Goal: Navigation & Orientation: Find specific page/section

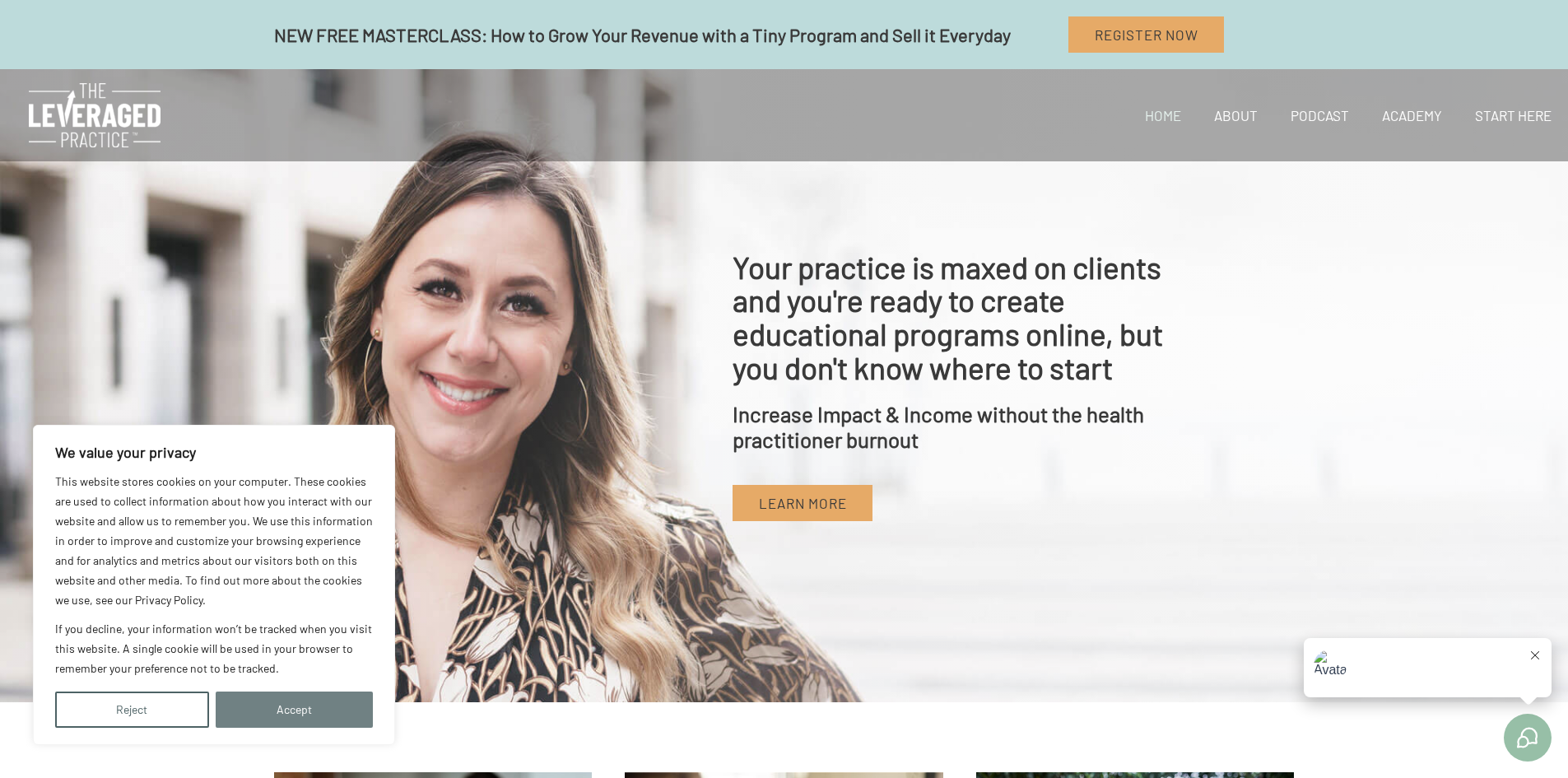
click at [268, 717] on button "Accept" at bounding box center [294, 709] width 158 height 36
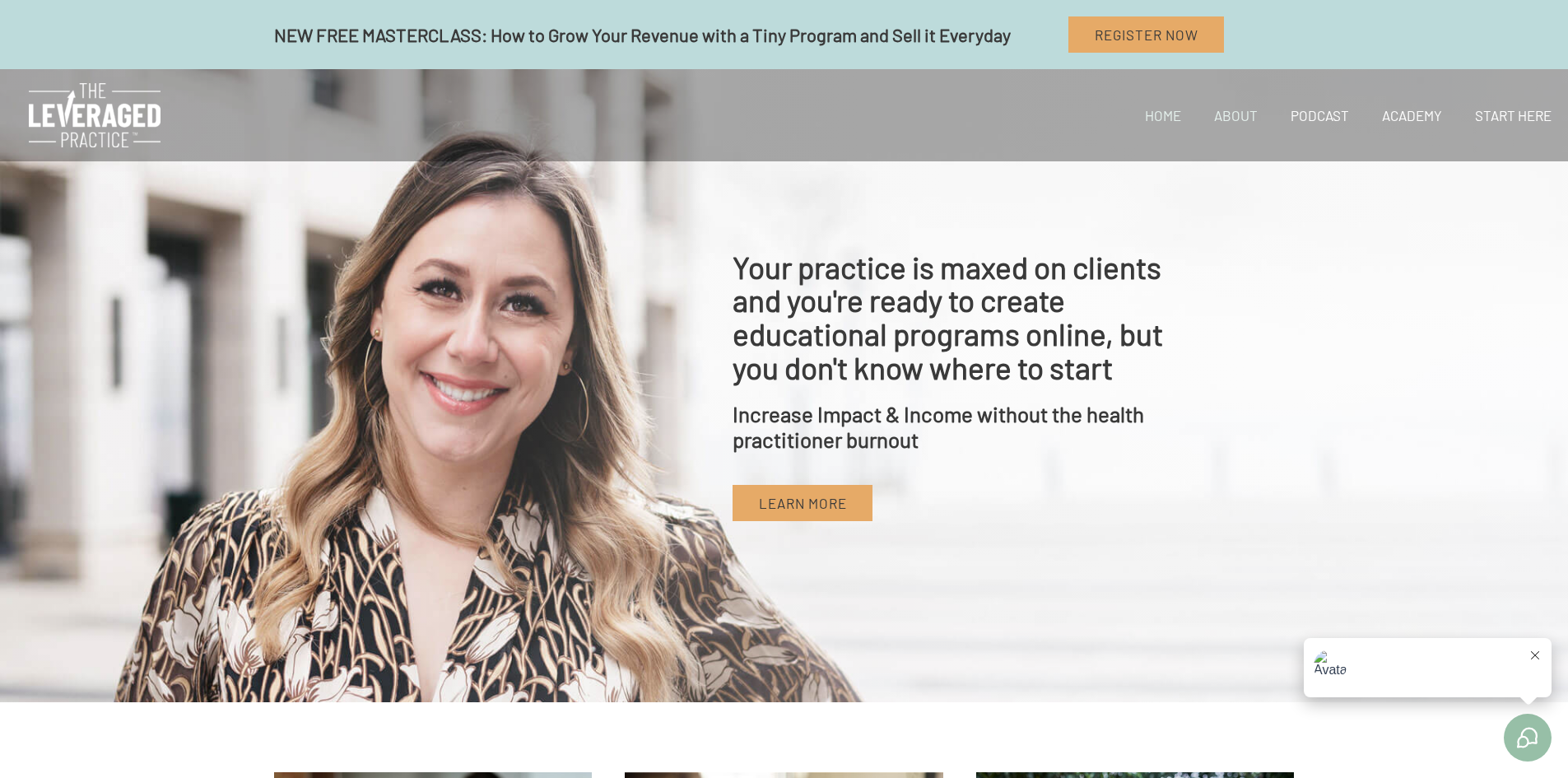
click at [1235, 114] on link "About" at bounding box center [1236, 115] width 77 height 56
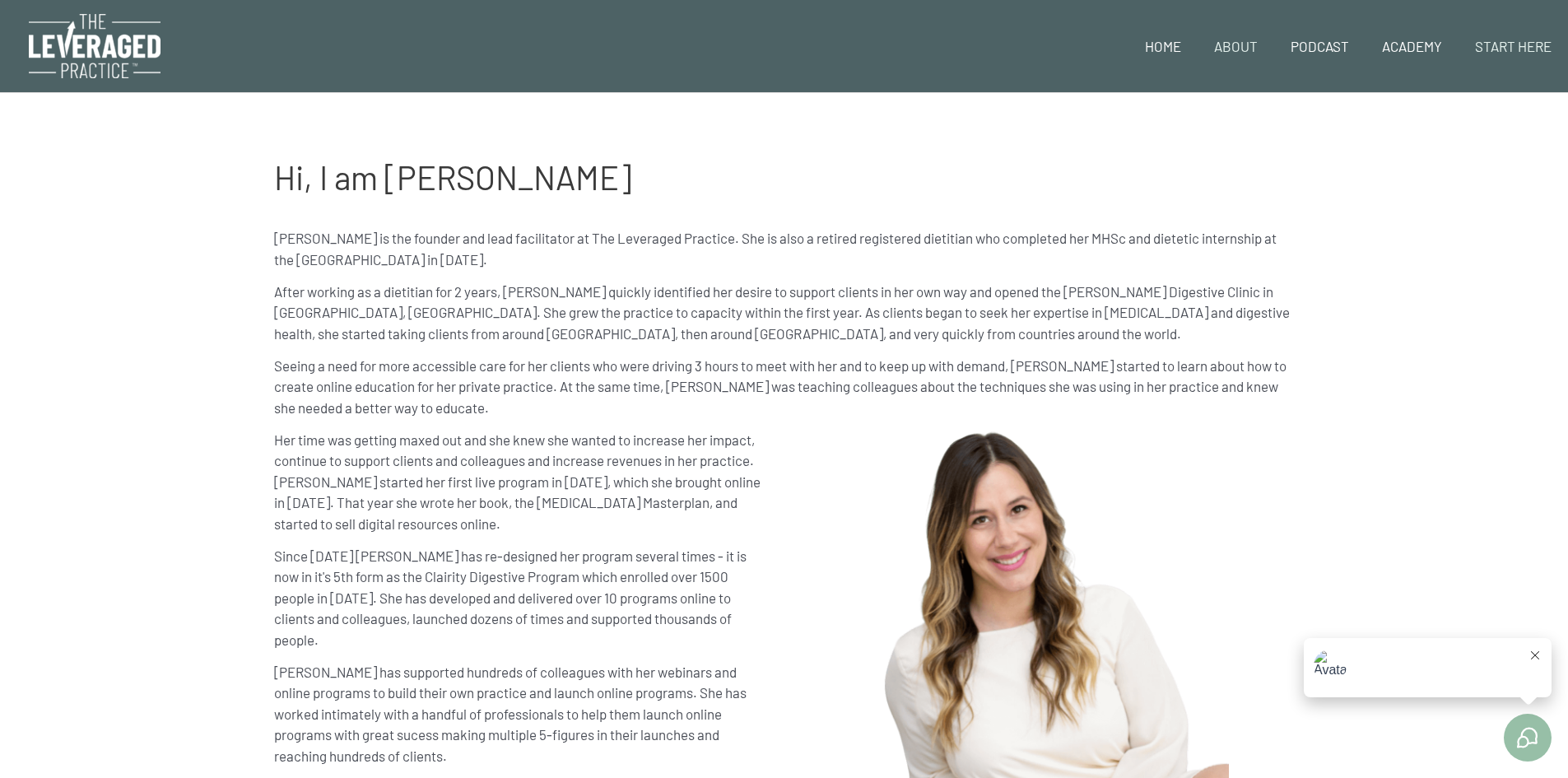
click at [1503, 44] on link "Start Here" at bounding box center [1513, 46] width 109 height 56
